Goal: Task Accomplishment & Management: Manage account settings

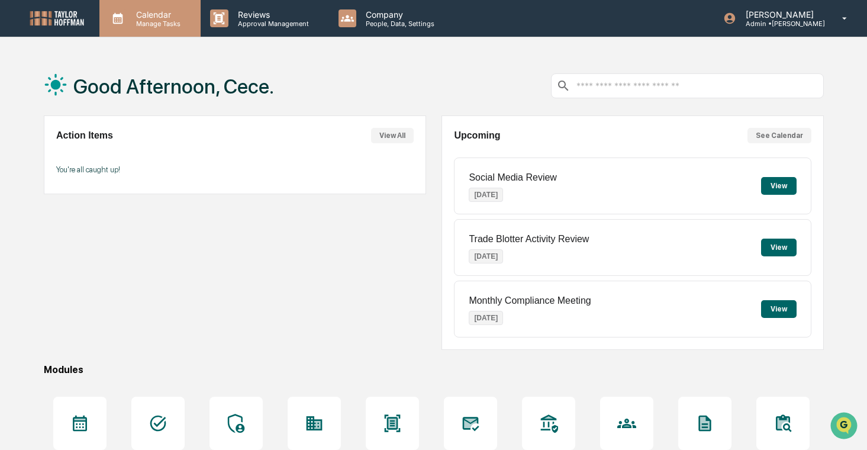
click at [182, 20] on p "Manage Tasks" at bounding box center [157, 24] width 60 height 8
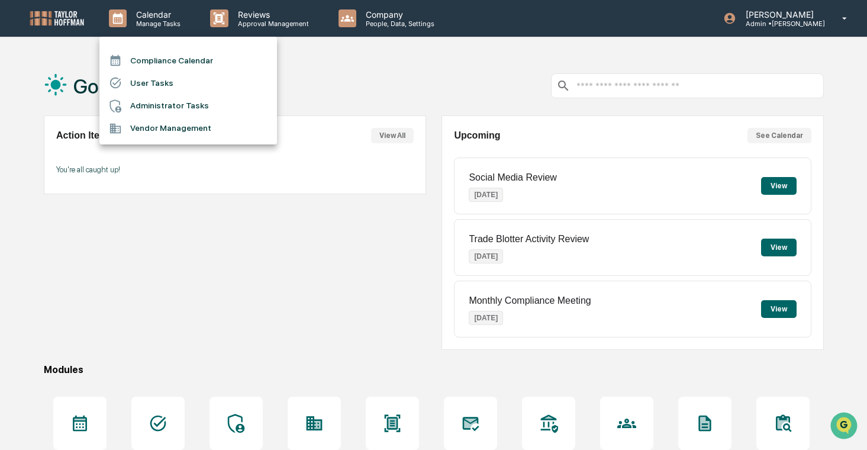
click at [210, 81] on li "User Tasks" at bounding box center [188, 83] width 178 height 22
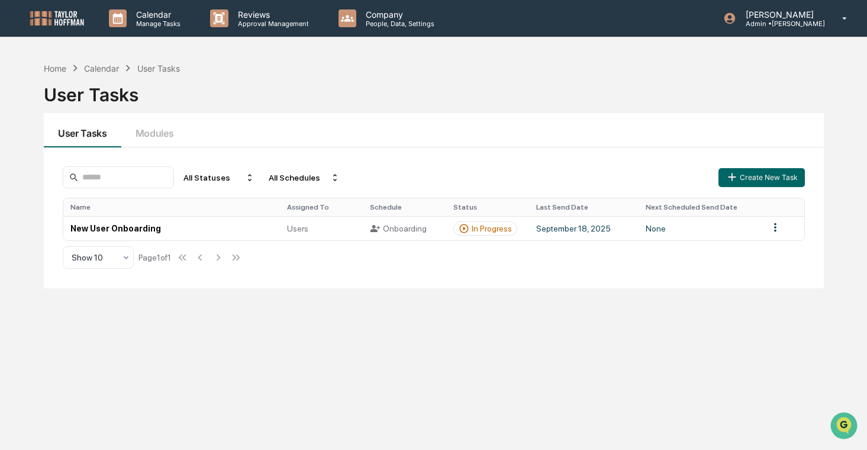
click at [232, 241] on div "Name Assigned To Schedule Status Last Send Date Next Scheduled Send Date New Us…" at bounding box center [434, 219] width 743 height 43
click at [244, 227] on td "New User Onboarding" at bounding box center [171, 228] width 217 height 24
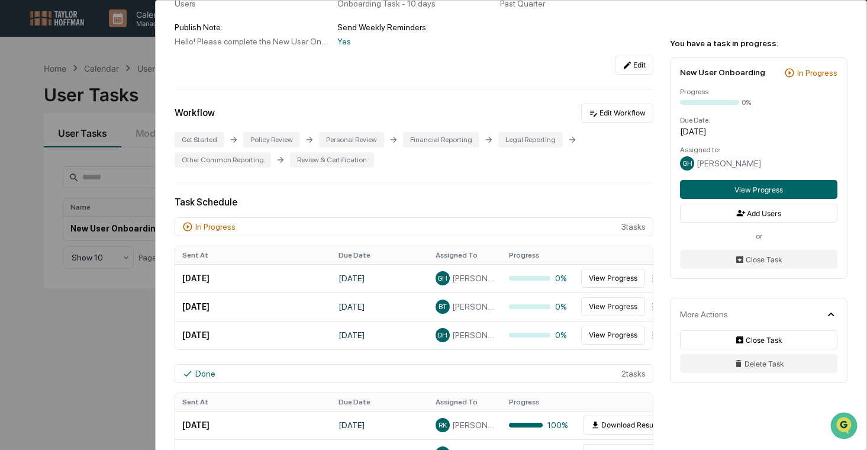
scroll to position [202, 0]
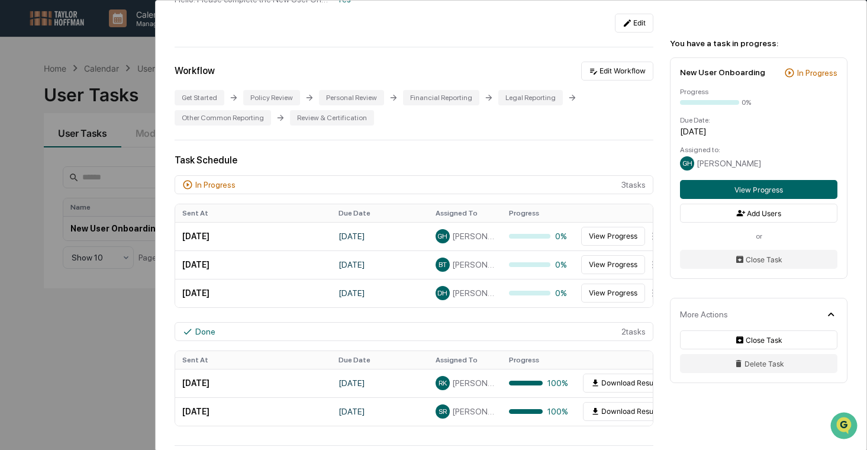
click at [105, 271] on div "User Tasks New User Onboarding New User Onboarding Active Welcome to Greenboard…" at bounding box center [433, 225] width 867 height 450
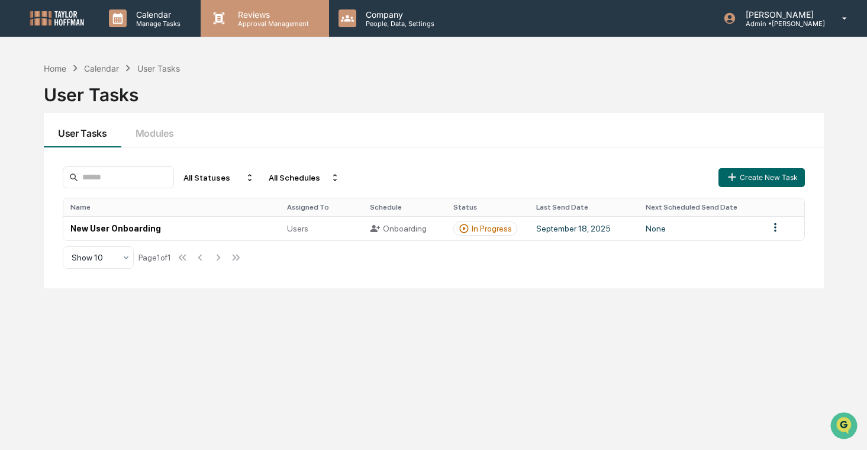
click at [263, 31] on div "Reviews Approval Management" at bounding box center [265, 18] width 128 height 37
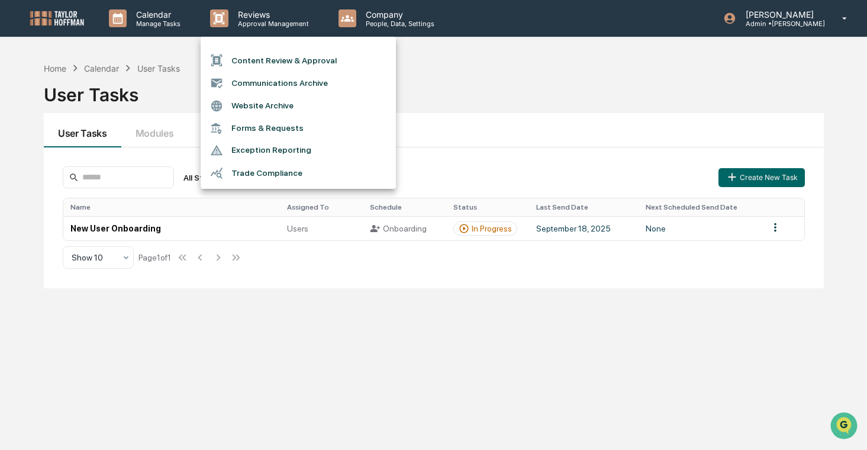
click at [446, 28] on div at bounding box center [433, 225] width 867 height 450
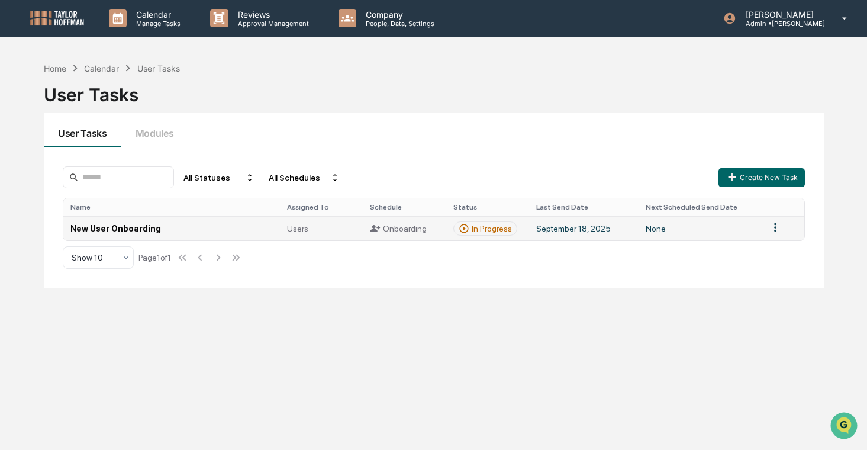
click at [207, 230] on td "New User Onboarding" at bounding box center [171, 228] width 217 height 24
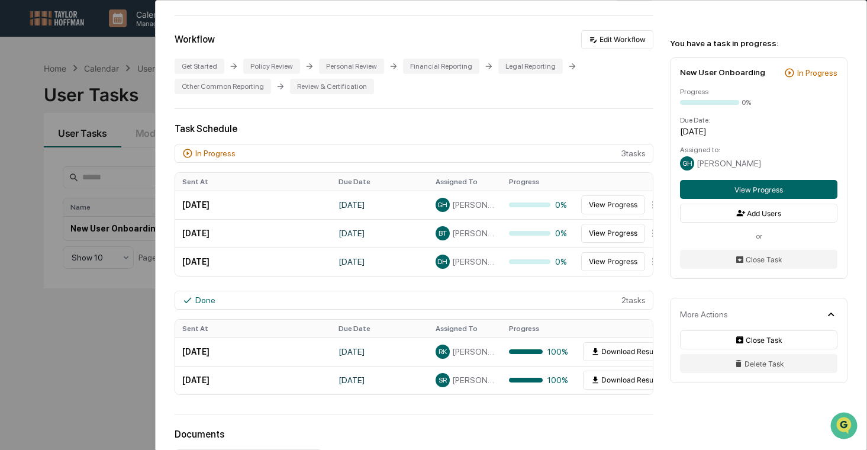
scroll to position [236, 0]
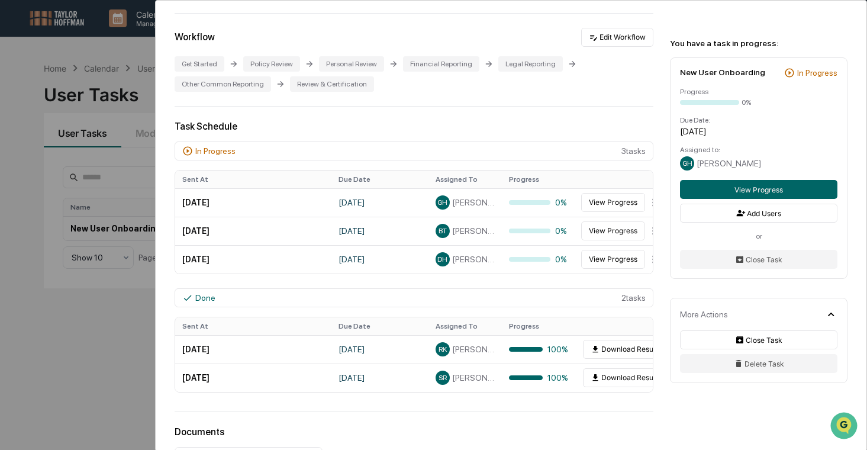
click at [94, 275] on div "User Tasks New User Onboarding New User Onboarding Active Welcome to Greenboard…" at bounding box center [433, 225] width 867 height 450
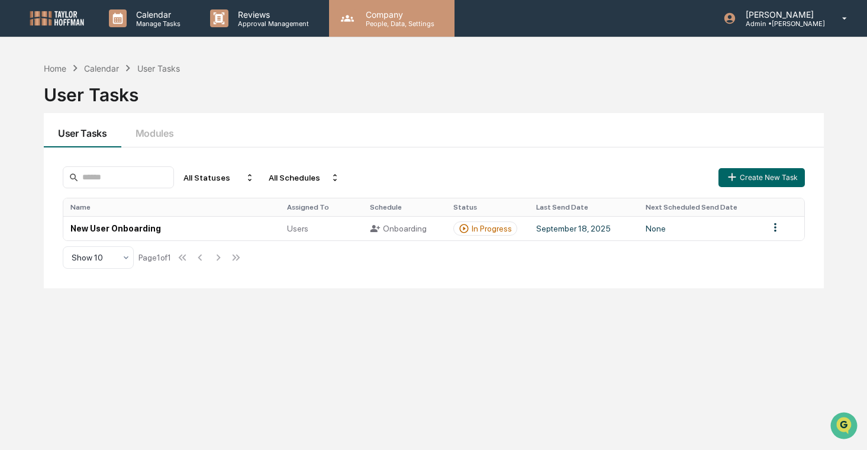
click at [387, 22] on p "People, Data, Settings" at bounding box center [398, 24] width 84 height 8
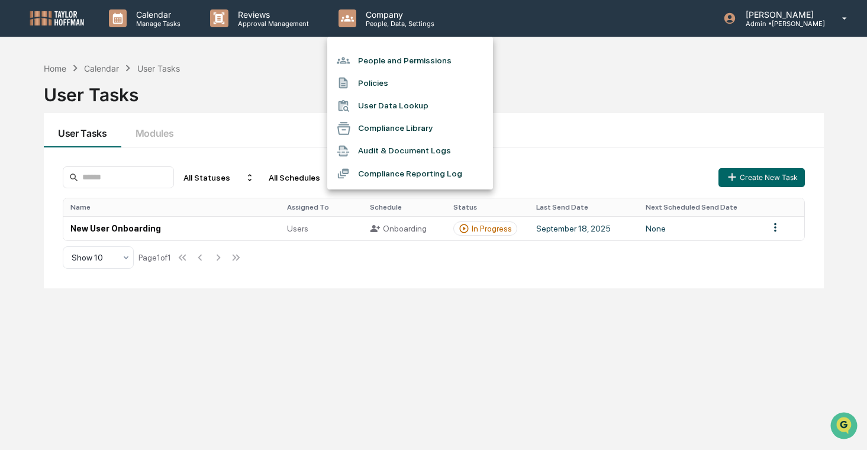
click at [421, 62] on li "People and Permissions" at bounding box center [410, 60] width 166 height 22
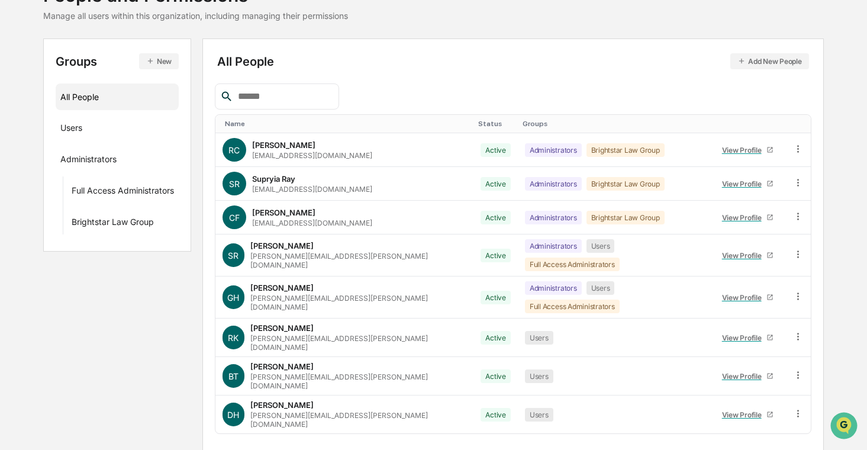
scroll to position [100, 0]
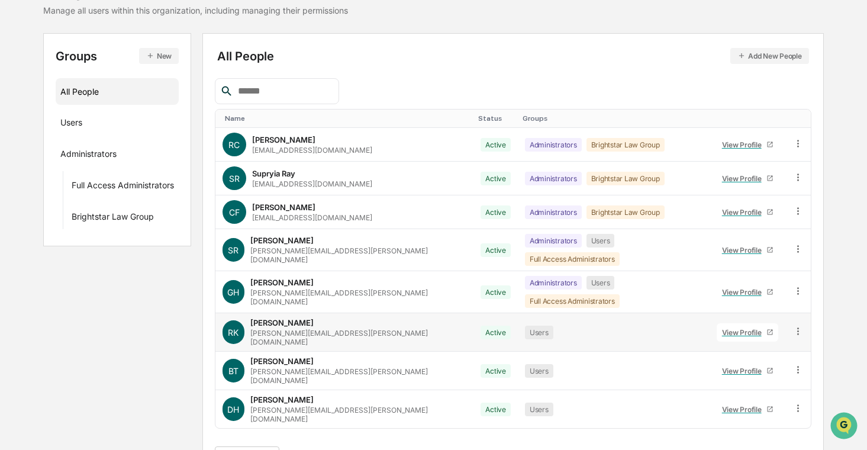
click at [722, 328] on div "View Profile" at bounding box center [744, 332] width 44 height 9
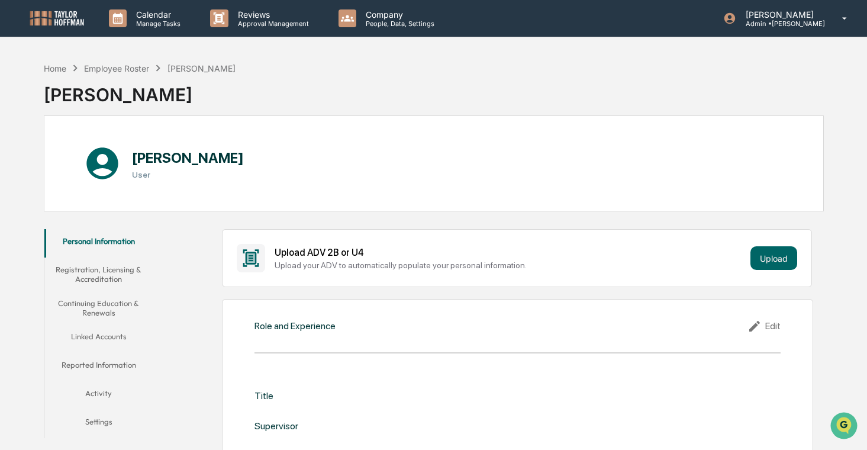
click at [113, 282] on button "Registration, Licensing & Accreditation" at bounding box center [98, 275] width 109 height 34
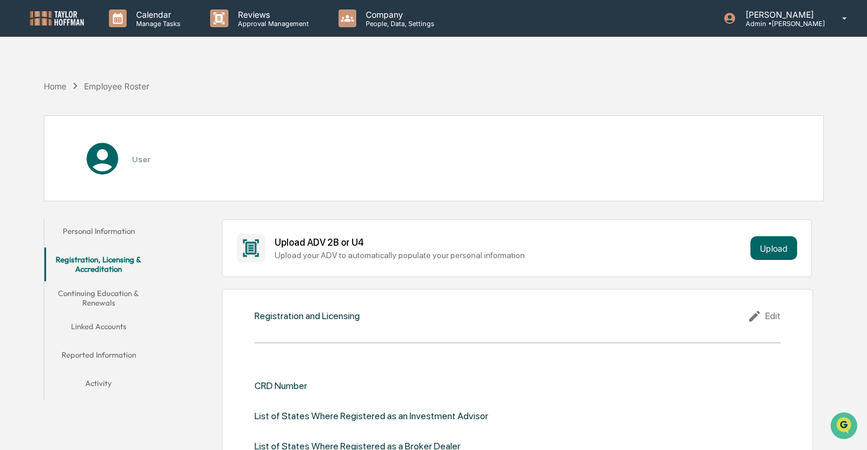
click at [118, 301] on button "Continuing Education & Renewals" at bounding box center [98, 298] width 109 height 34
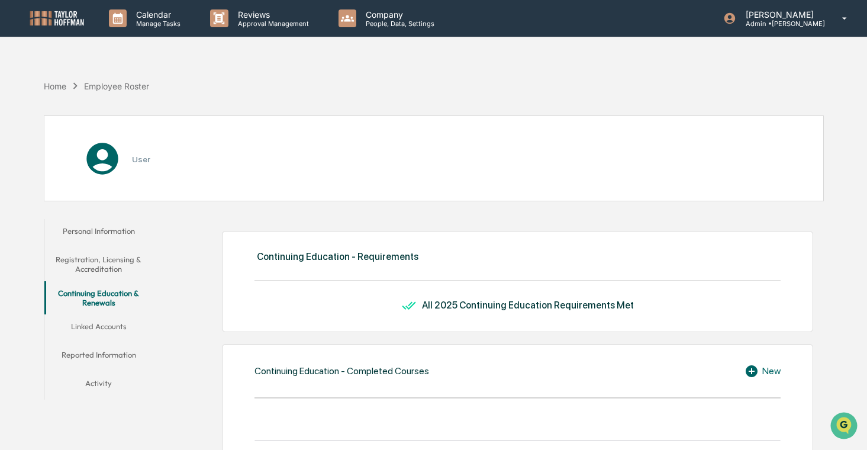
click at [121, 277] on button "Registration, Licensing & Accreditation" at bounding box center [98, 264] width 109 height 34
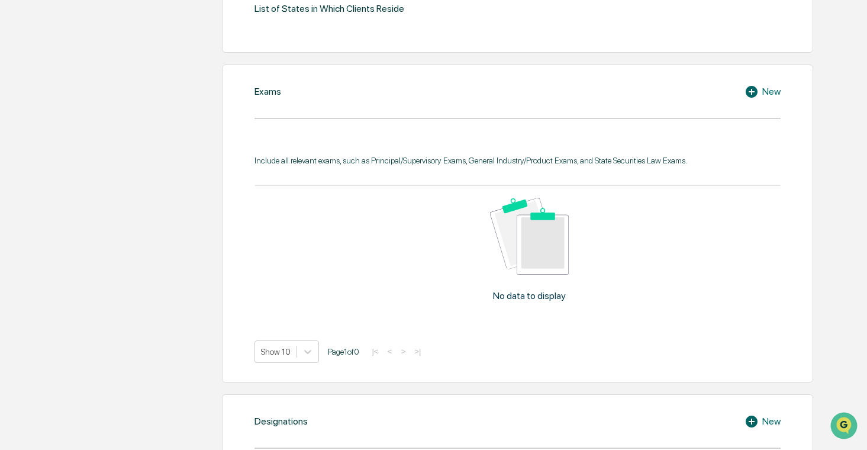
scroll to position [488, 0]
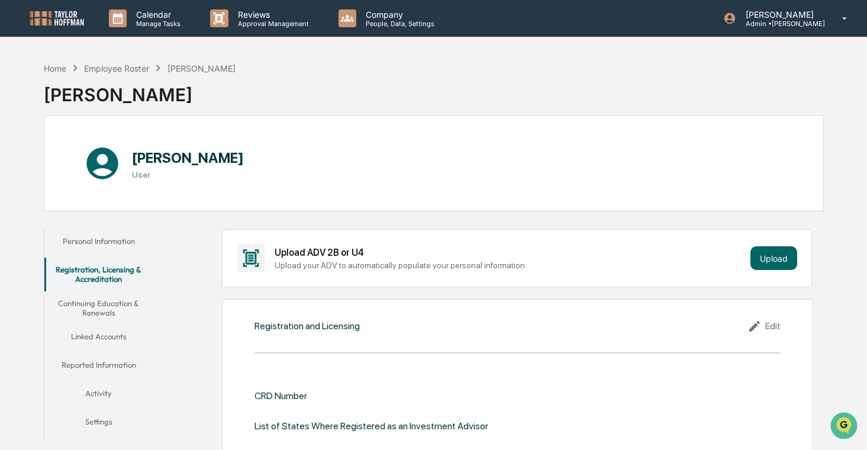
click at [102, 307] on button "Continuing Education & Renewals" at bounding box center [98, 308] width 109 height 34
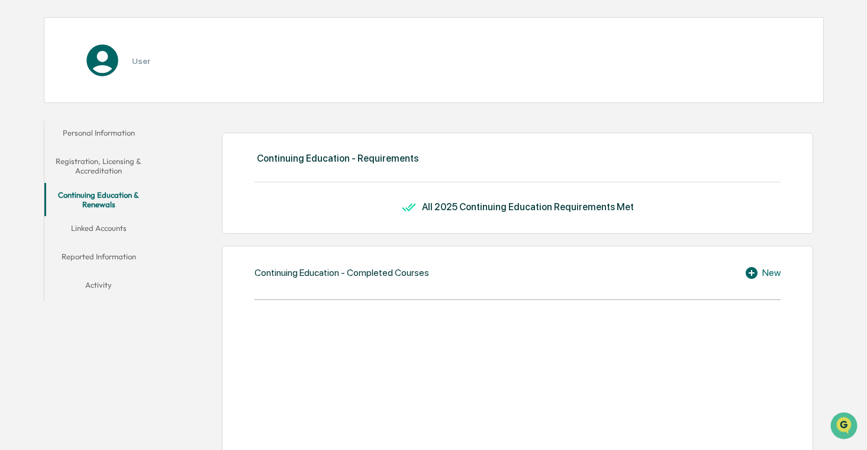
scroll to position [108, 0]
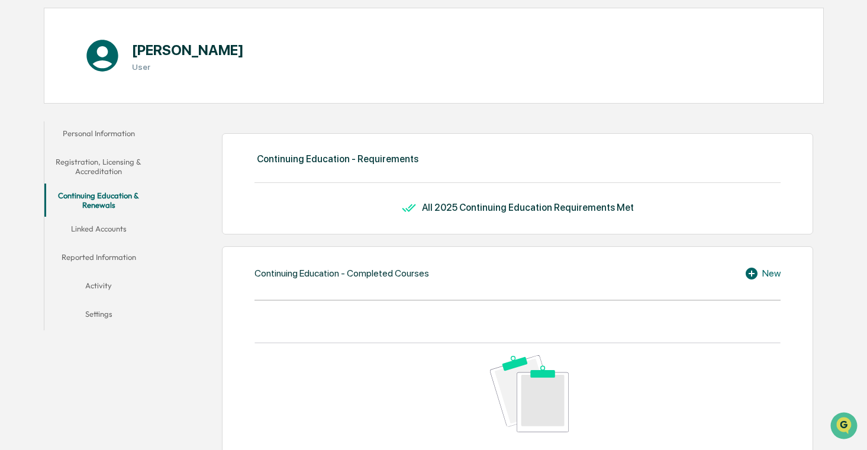
click at [117, 234] on button "Linked Accounts" at bounding box center [98, 231] width 109 height 28
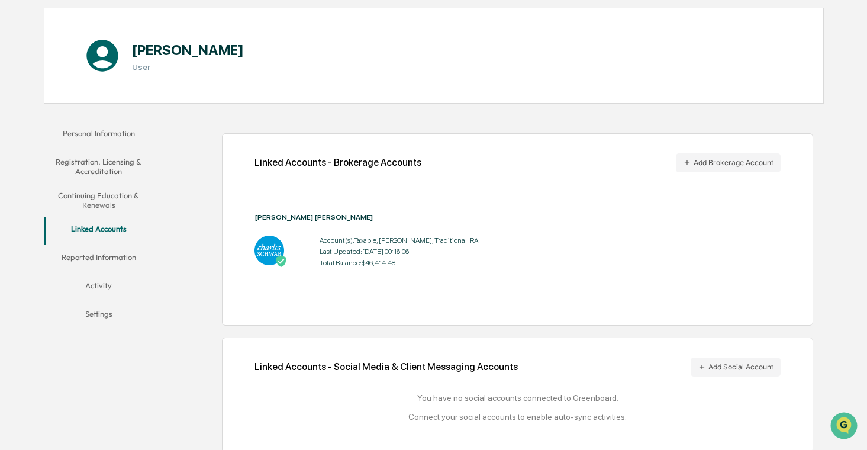
scroll to position [117, 0]
